Goal: Find contact information

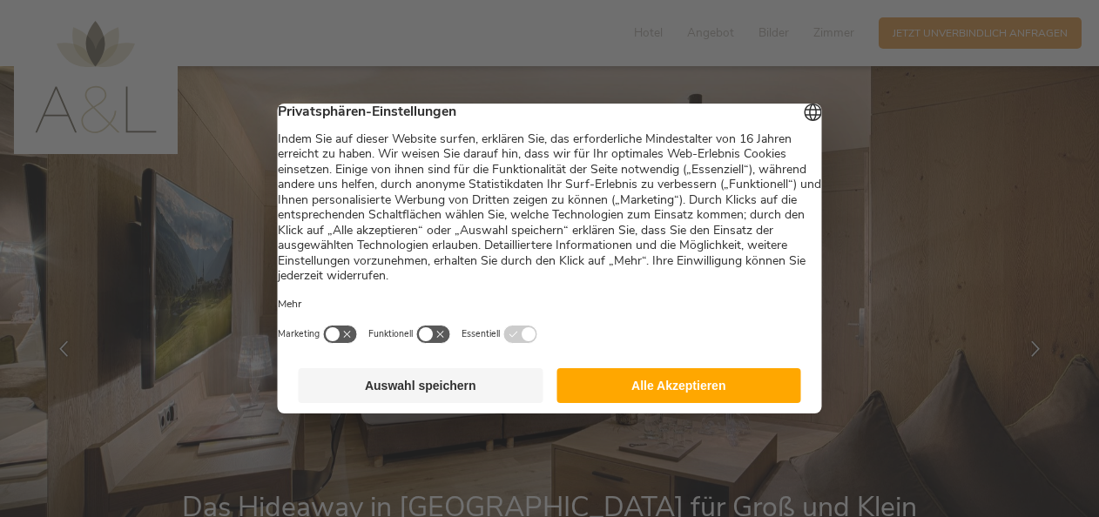
click at [693, 402] on button "Alle Akzeptieren" at bounding box center [679, 385] width 245 height 35
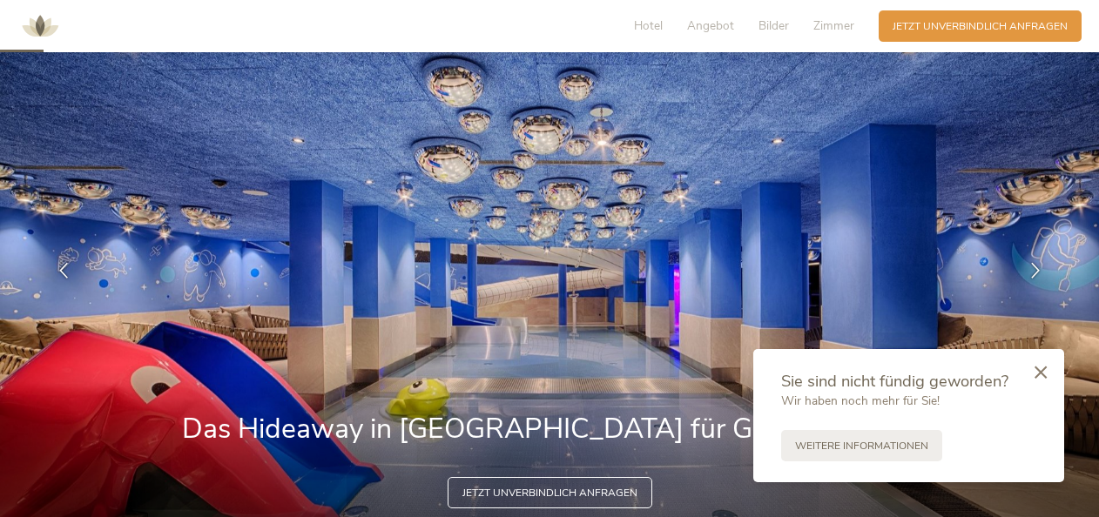
scroll to position [174, 0]
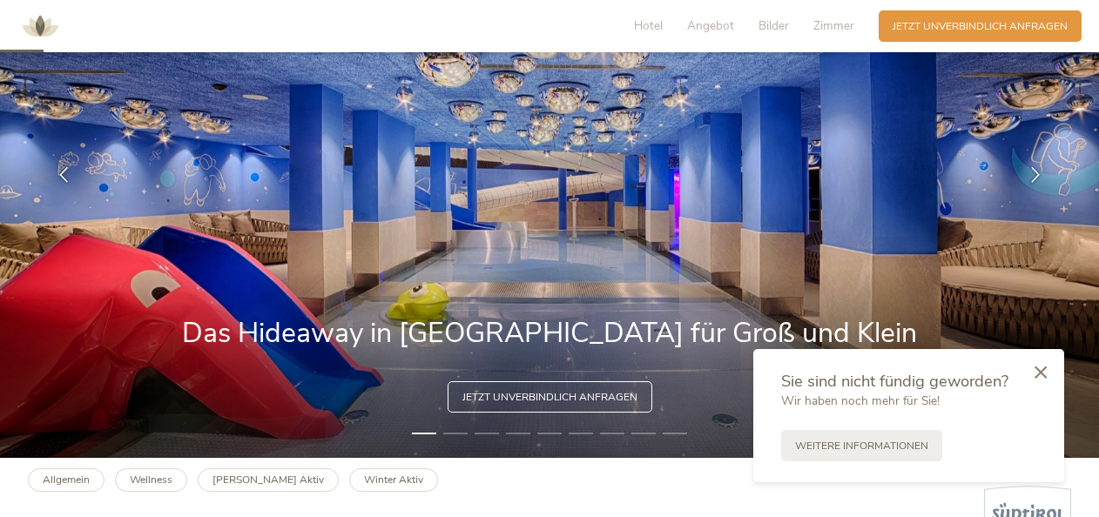
click at [639, 195] on img at bounding box center [549, 175] width 1099 height 566
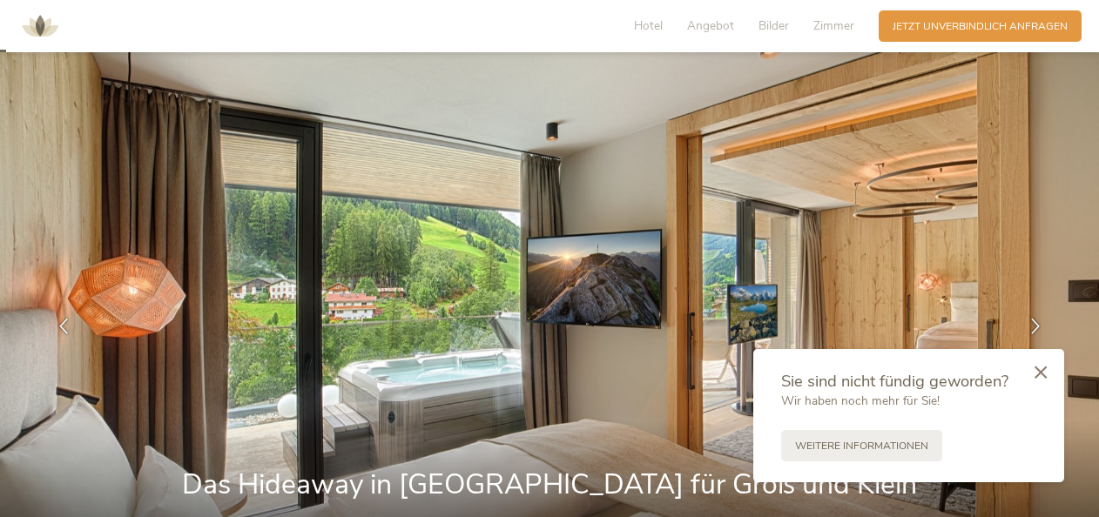
scroll to position [0, 0]
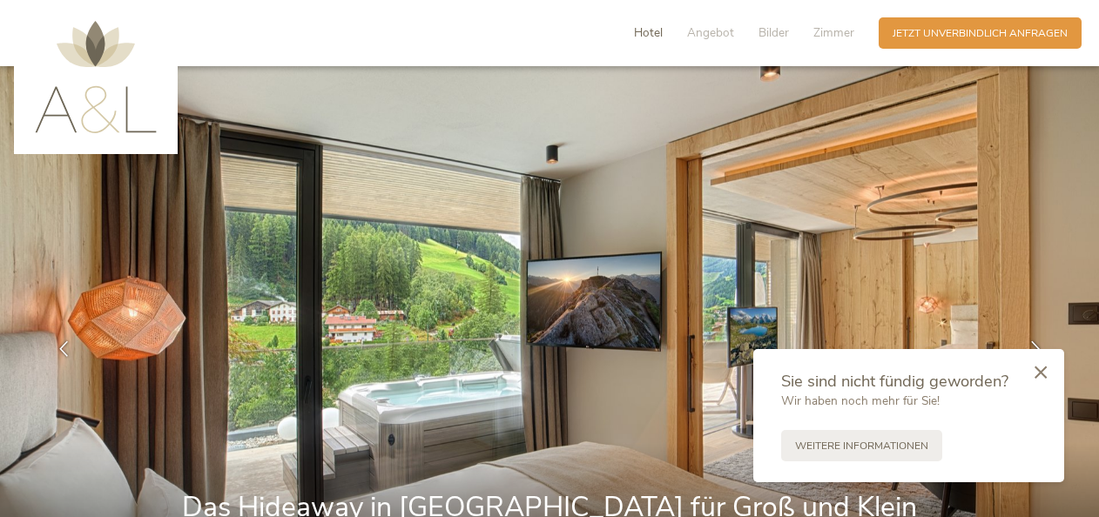
click at [646, 38] on span "Hotel" at bounding box center [648, 32] width 29 height 17
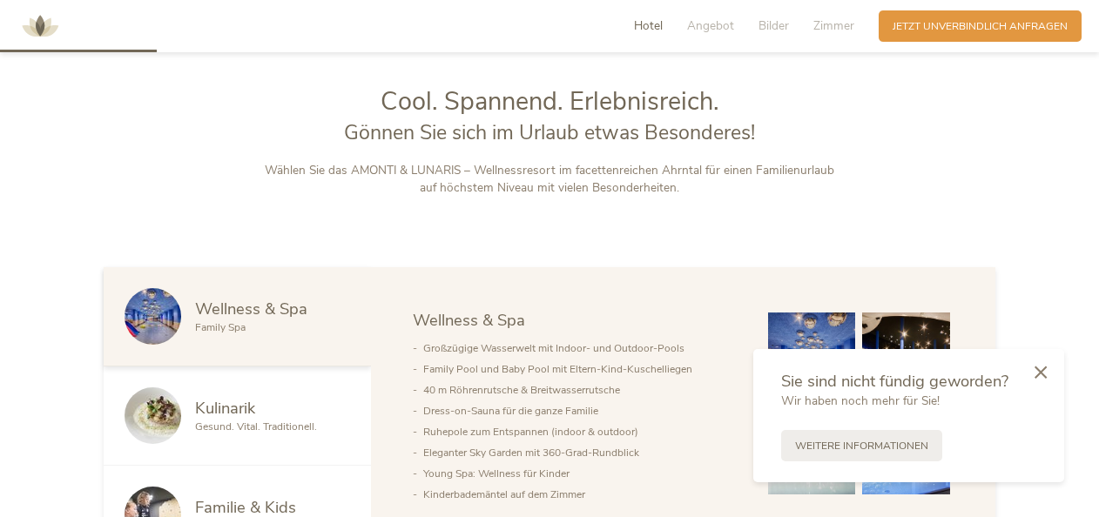
scroll to position [694, 0]
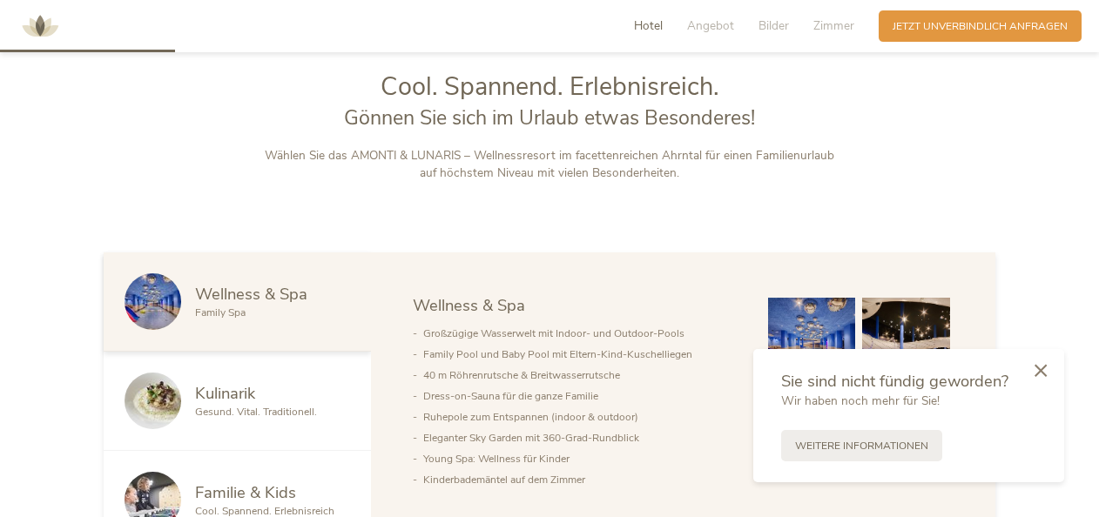
click at [1049, 368] on div at bounding box center [1040, 372] width 47 height 49
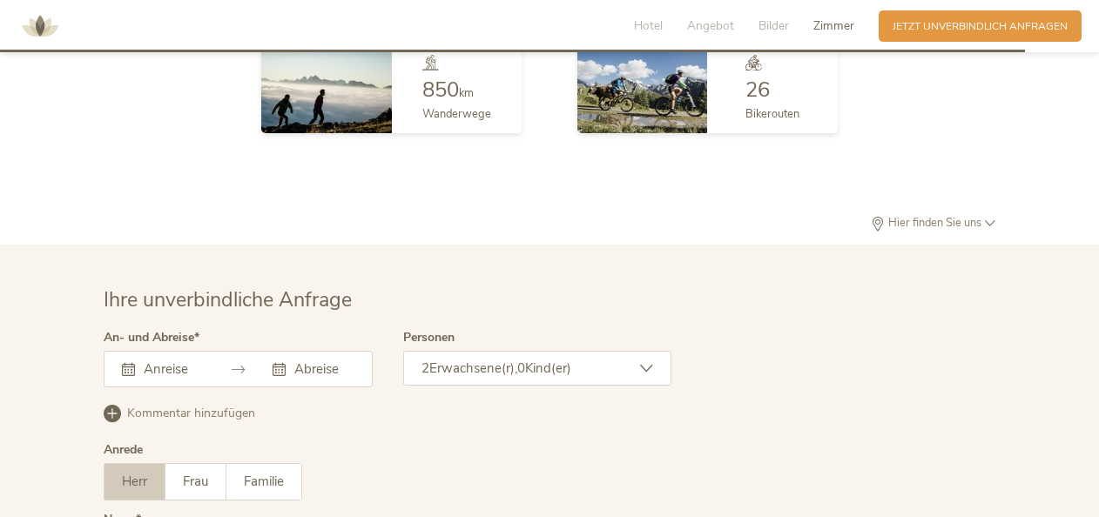
scroll to position [4354, 0]
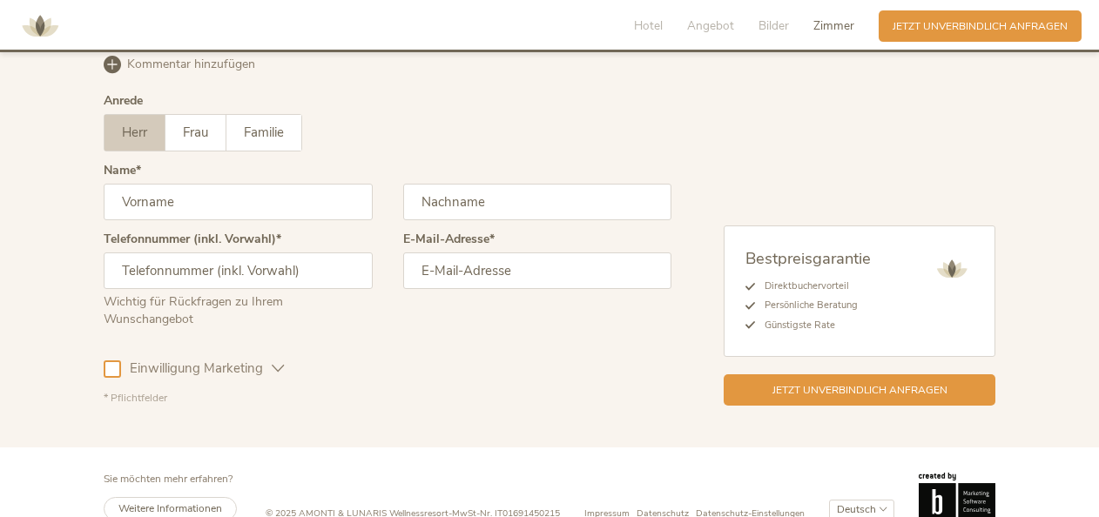
click at [618, 507] on span "Impressum" at bounding box center [607, 513] width 45 height 13
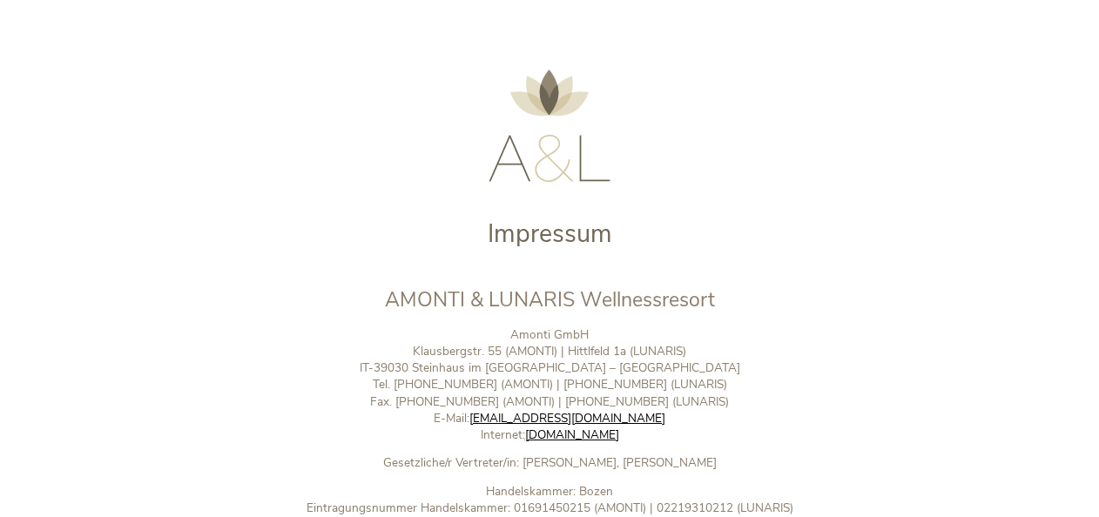
drag, startPoint x: 693, startPoint y: 351, endPoint x: 348, endPoint y: 352, distance: 345.0
click at [348, 352] on p "Amonti GmbH Klausbergstr. 55 (AMONTI) | Hittlfeld 1a (LUNARIS) IT-39030 Steinha…" at bounding box center [550, 385] width 582 height 116
drag, startPoint x: 672, startPoint y: 366, endPoint x: 409, endPoint y: 366, distance: 262.2
click at [409, 366] on p "Amonti GmbH Klausbergstr. 55 (AMONTI) | Hittlfeld 1a (LUNARIS) IT-39030 Steinha…" at bounding box center [550, 385] width 582 height 116
copy p "IT-39030 Steinhaus im Ahrntal – Südtirol"
